Goal: Download file/media

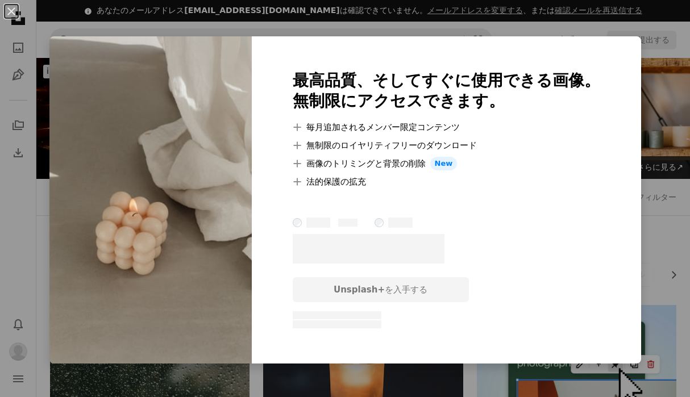
scroll to position [6473, 0]
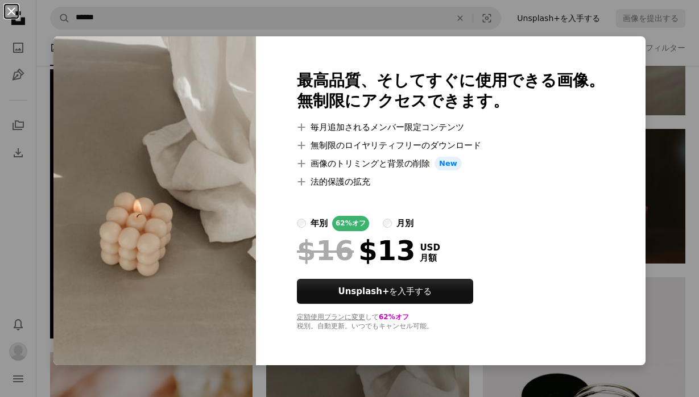
click at [13, 13] on button "An X shape" at bounding box center [12, 12] width 14 height 14
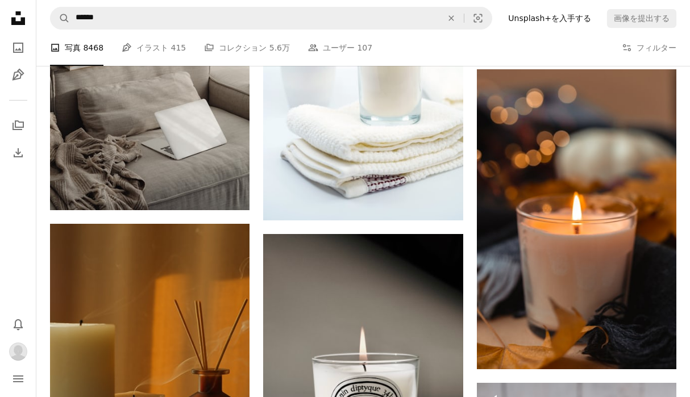
scroll to position [9047, 0]
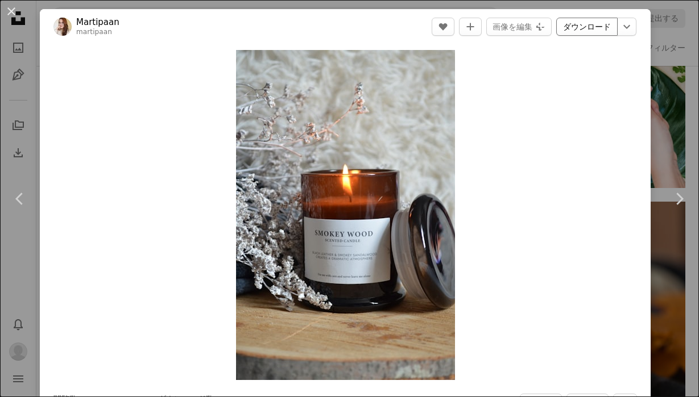
click at [588, 28] on link "ダウンロード" at bounding box center [586, 27] width 61 height 18
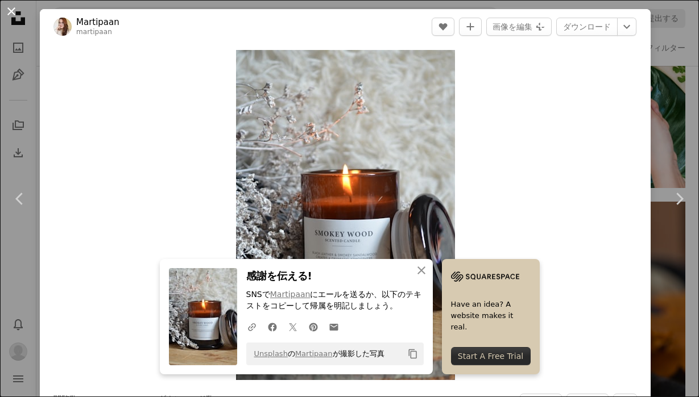
click at [9, 10] on button "An X shape" at bounding box center [12, 12] width 14 height 14
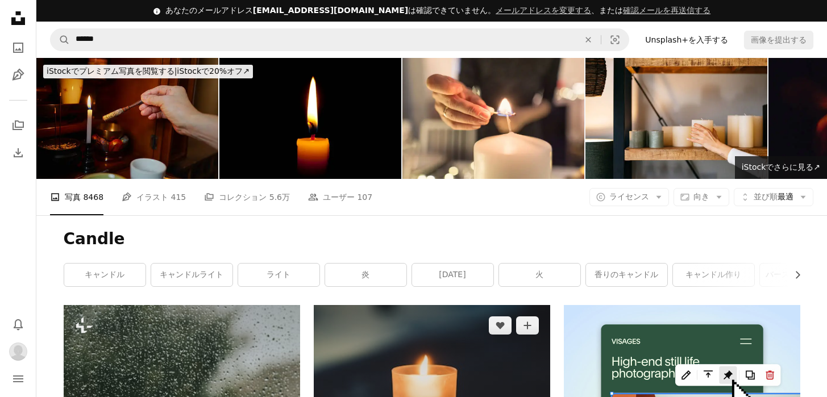
scroll to position [5, 0]
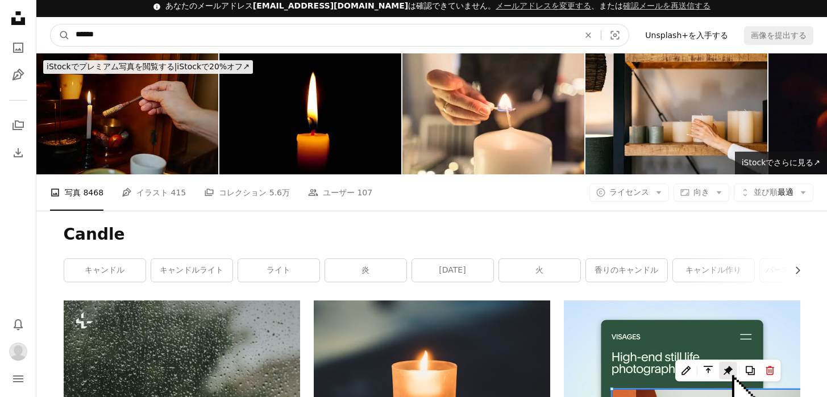
click at [358, 32] on input "******" at bounding box center [323, 35] width 506 height 22
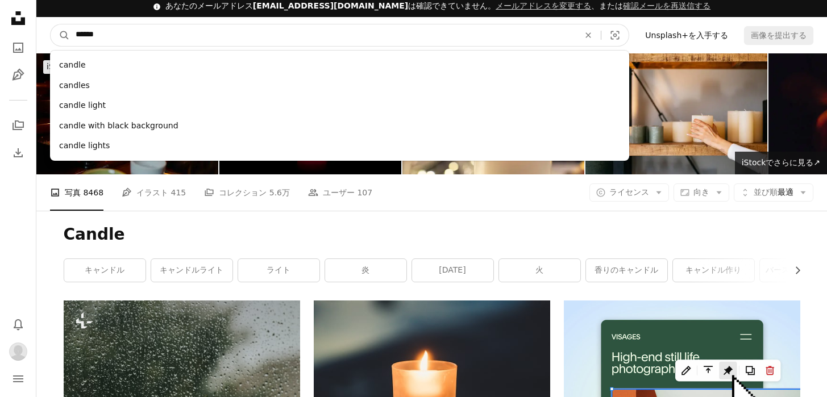
click at [51, 24] on button "A magnifying glass" at bounding box center [60, 35] width 19 height 22
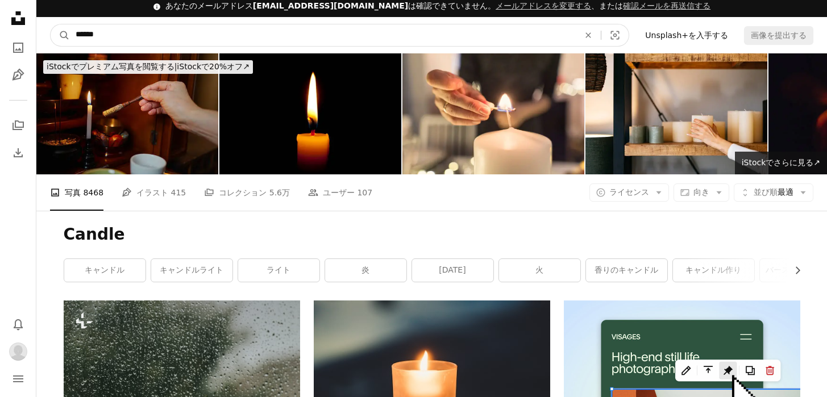
scroll to position [0, 0]
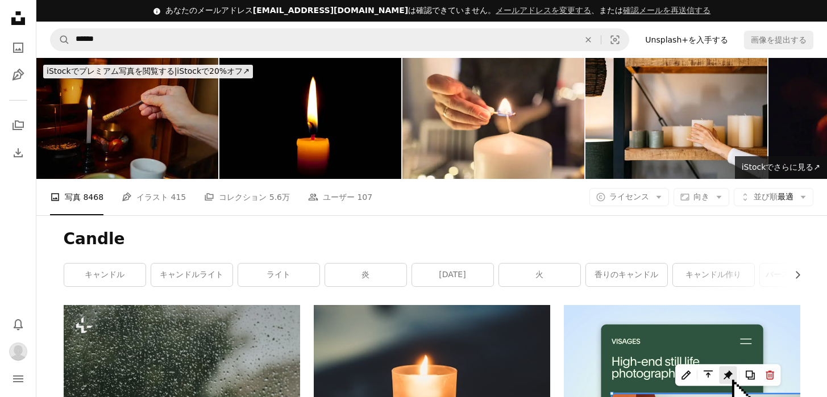
click at [11, 15] on icon "Unsplash logo Unsplash ホーム" at bounding box center [18, 18] width 23 height 23
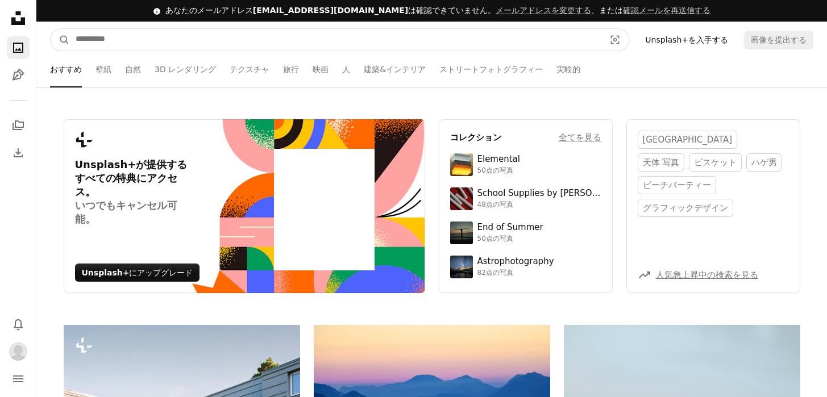
click at [135, 44] on input "サイト内でビジュアルを探す" at bounding box center [336, 40] width 532 height 22
